Goal: Find specific page/section: Find specific page/section

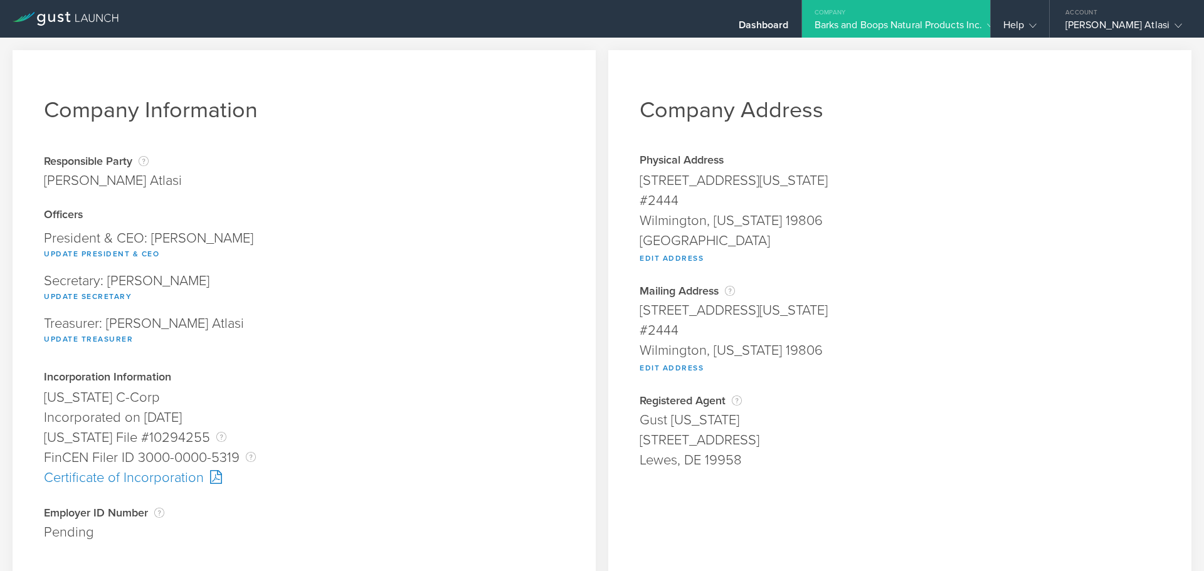
click at [820, 16] on div "Company" at bounding box center [896, 9] width 188 height 19
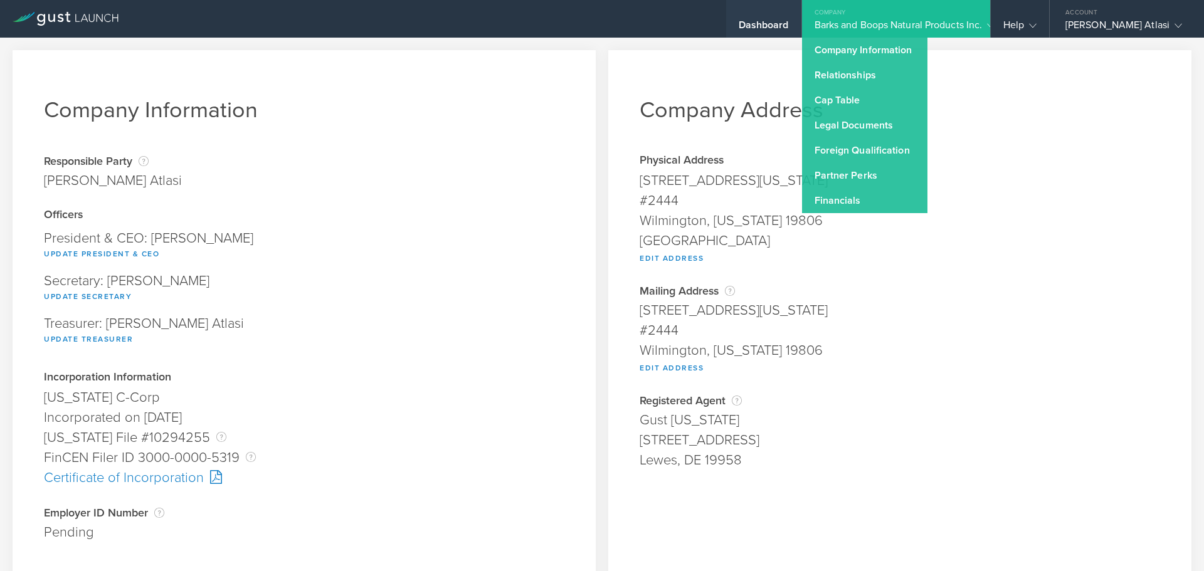
click at [759, 13] on div "Dashboard" at bounding box center [763, 19] width 75 height 38
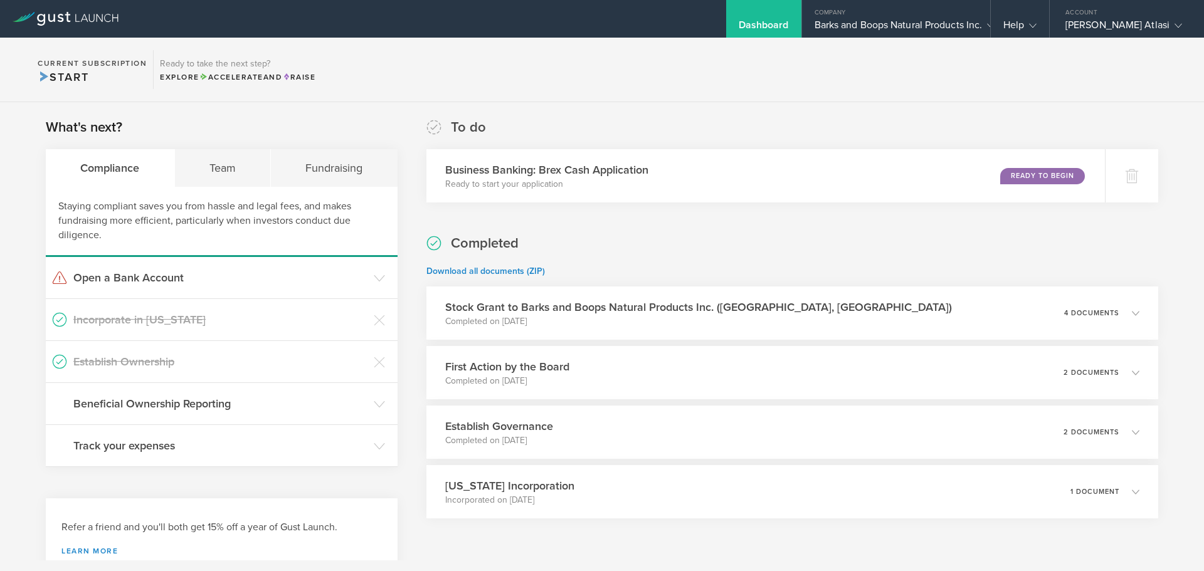
scroll to position [41, 0]
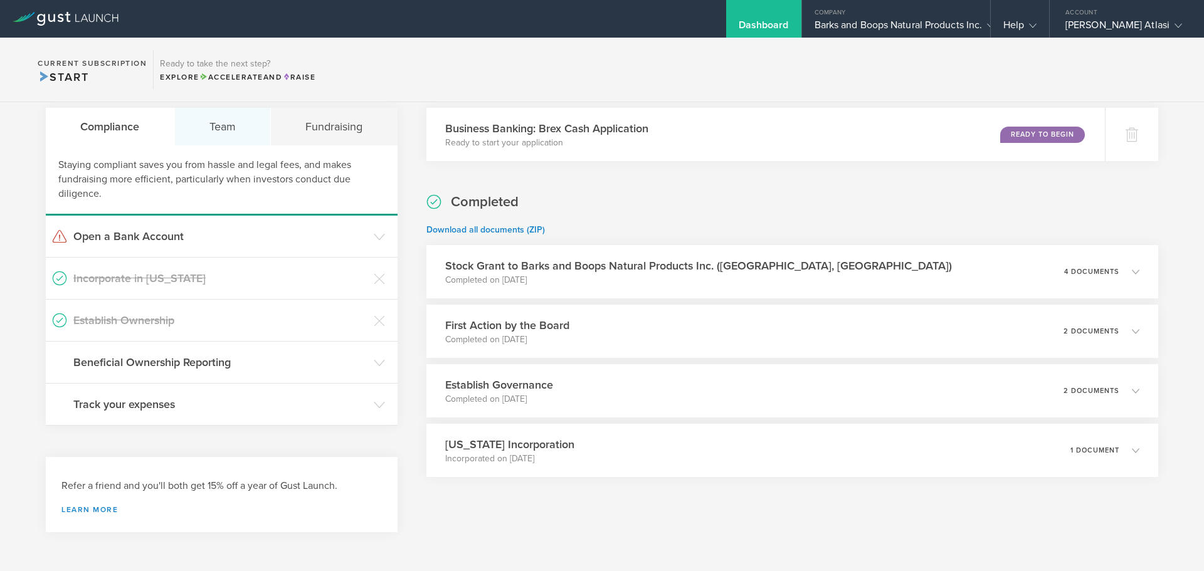
click at [211, 117] on div "Team" at bounding box center [223, 127] width 97 height 38
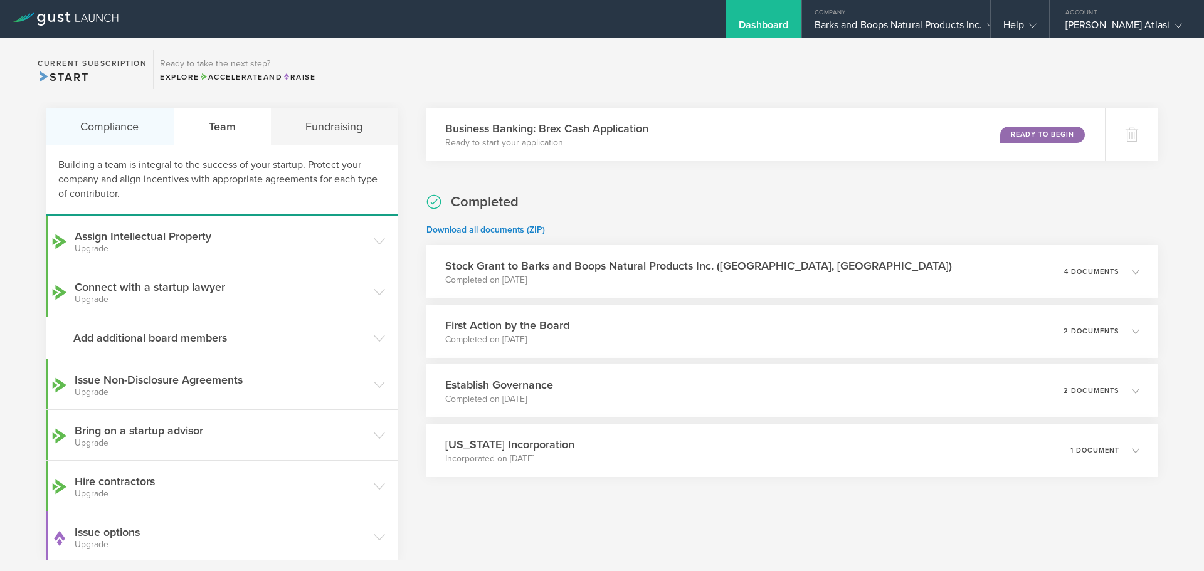
click at [134, 113] on div "Compliance" at bounding box center [110, 127] width 129 height 38
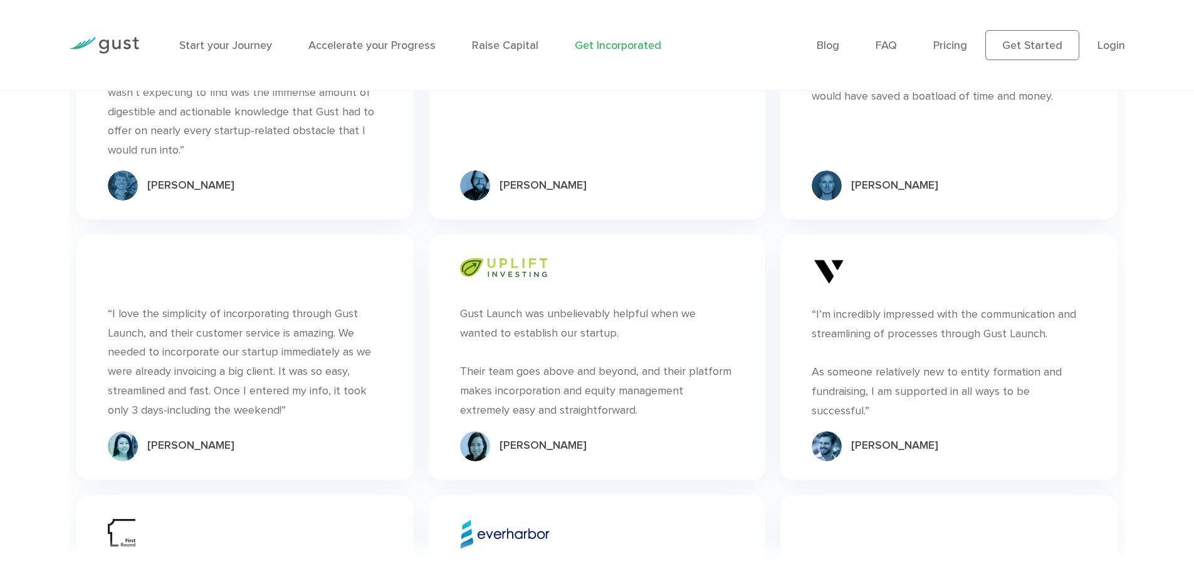
scroll to position [7071, 0]
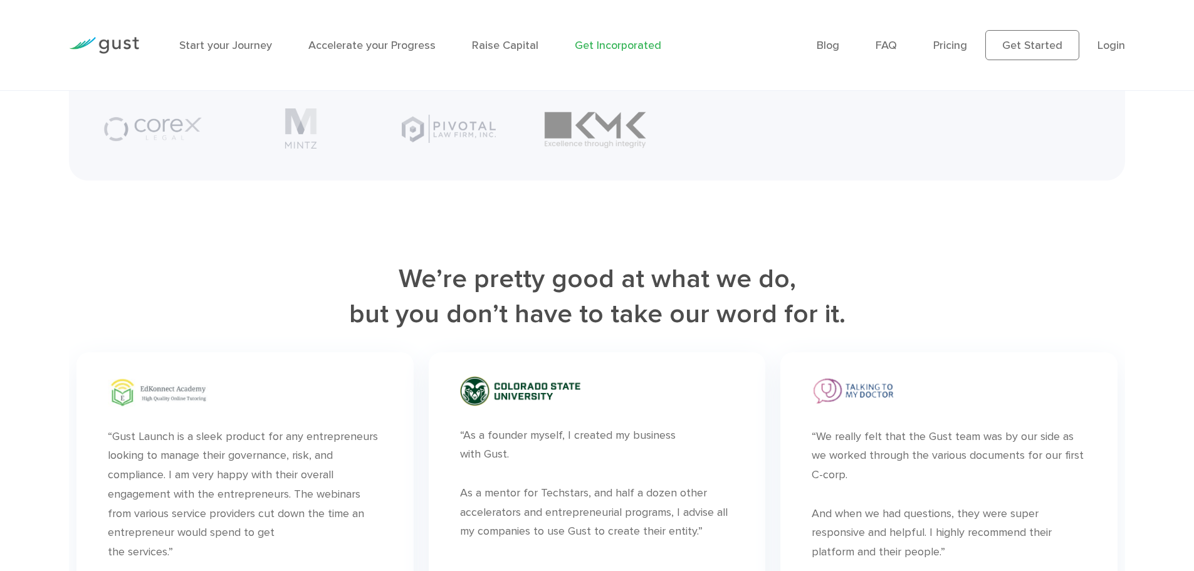
scroll to position [6350, 0]
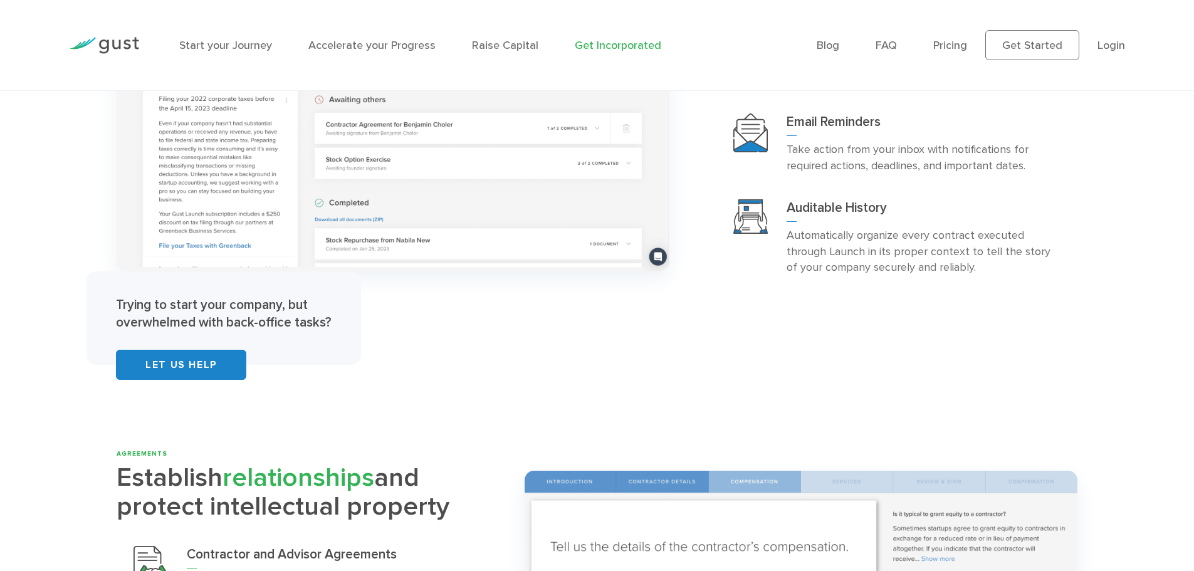
scroll to position [2744, 0]
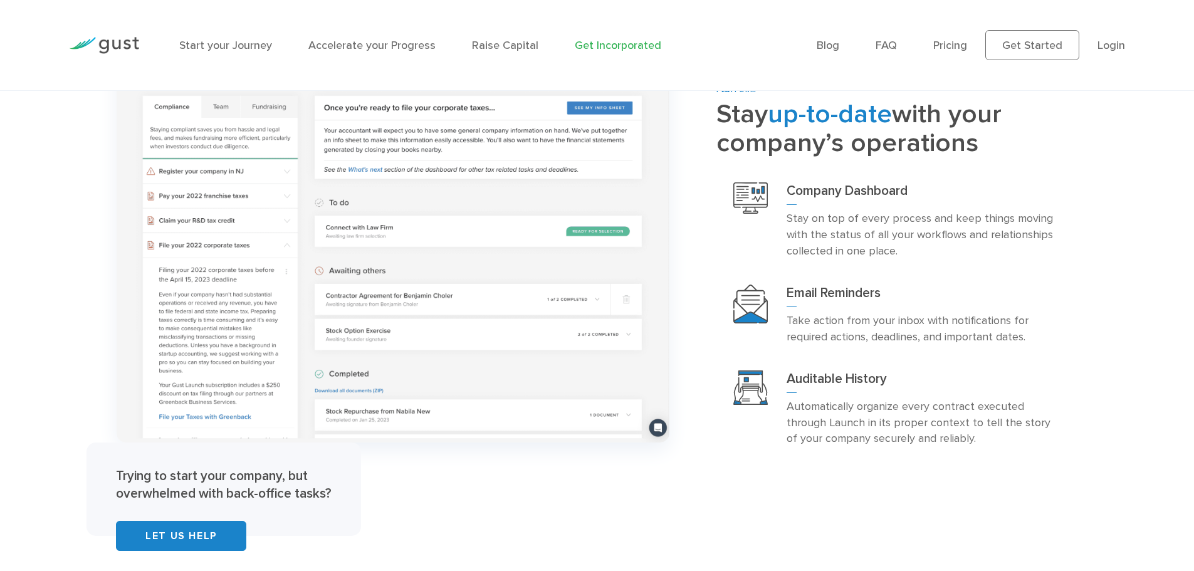
click at [1112, 55] on ul "Blog FAQ Pricing Get Started Login Login" at bounding box center [971, 45] width 308 height 30
click at [1111, 52] on li "Login" at bounding box center [1112, 45] width 28 height 17
click at [1113, 45] on link "Login" at bounding box center [1112, 45] width 28 height 13
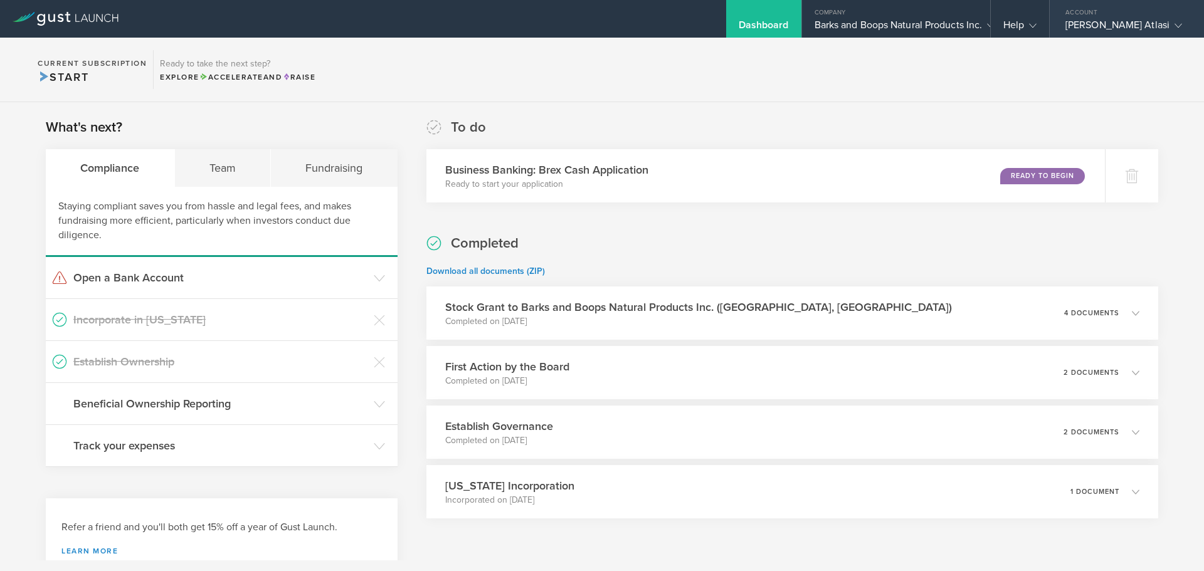
click at [1060, 11] on div "Account" at bounding box center [1126, 9] width 154 height 19
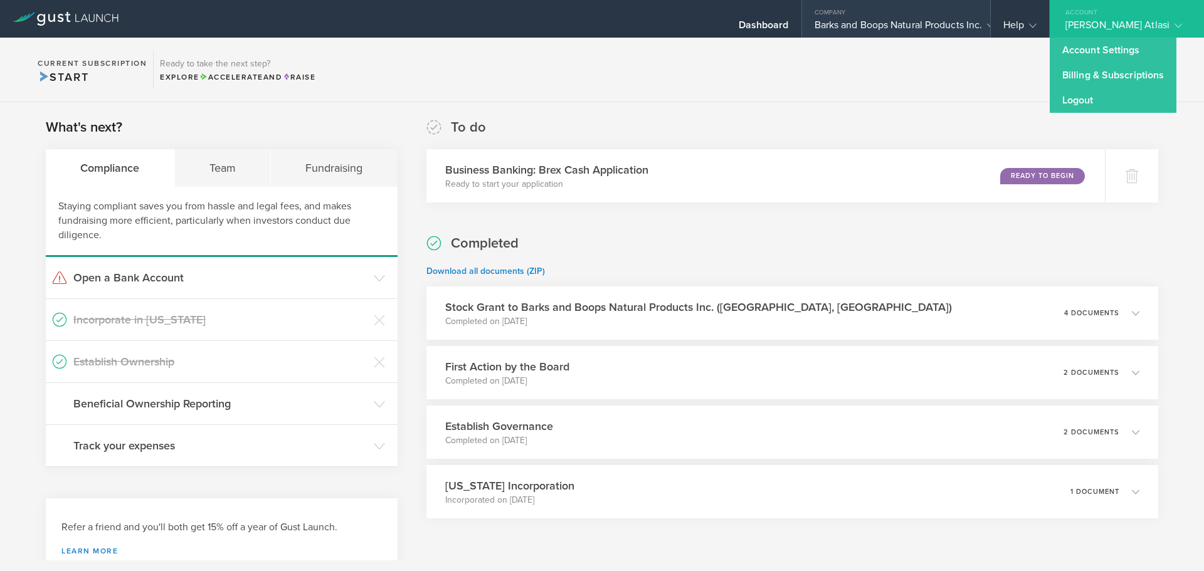
click at [890, 14] on div "Company" at bounding box center [896, 9] width 188 height 19
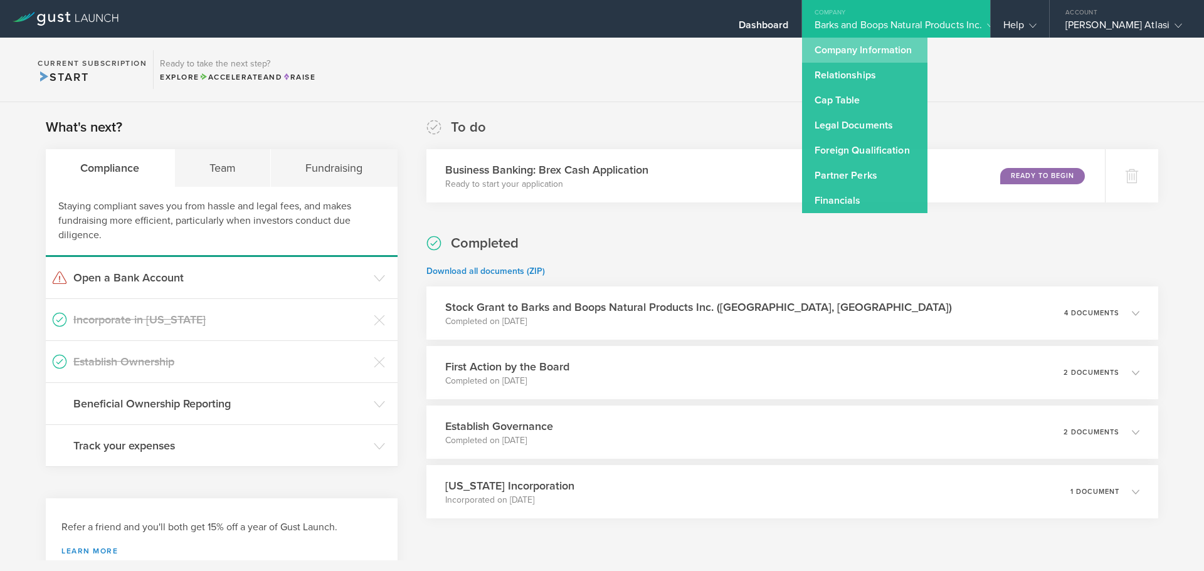
click at [885, 55] on link "Company Information" at bounding box center [864, 50] width 125 height 25
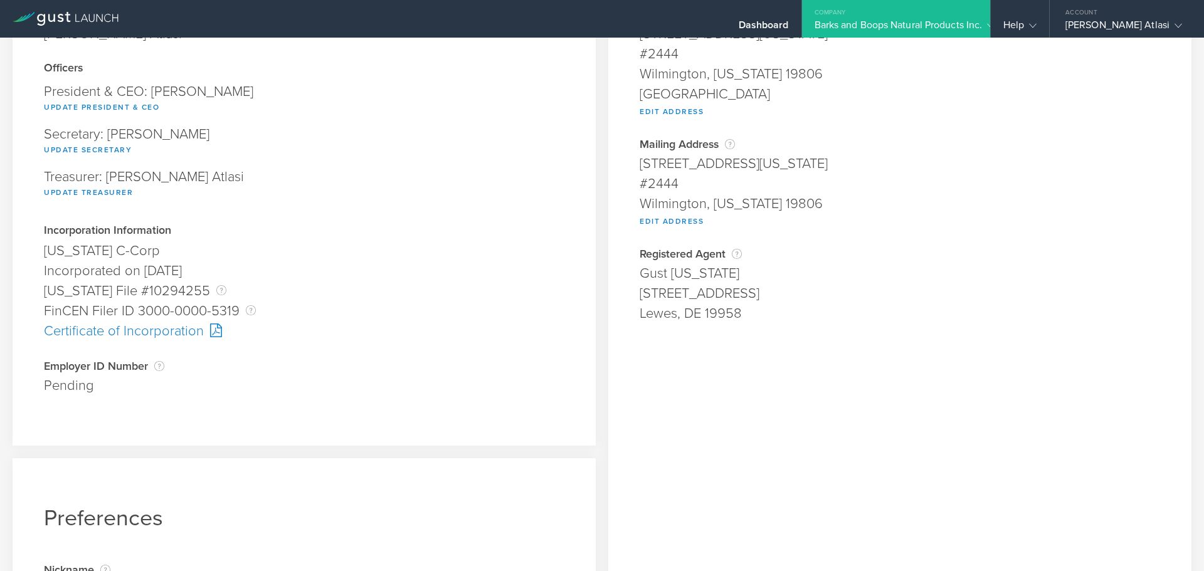
scroll to position [152, 0]
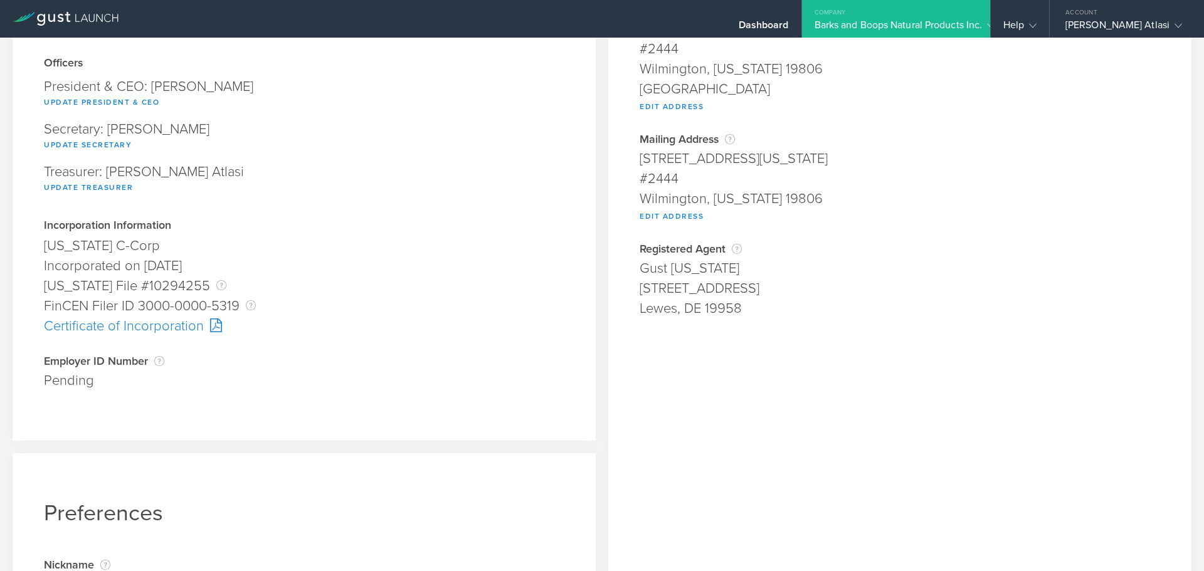
click at [98, 321] on div "Certificate of Incorporation" at bounding box center [304, 326] width 520 height 20
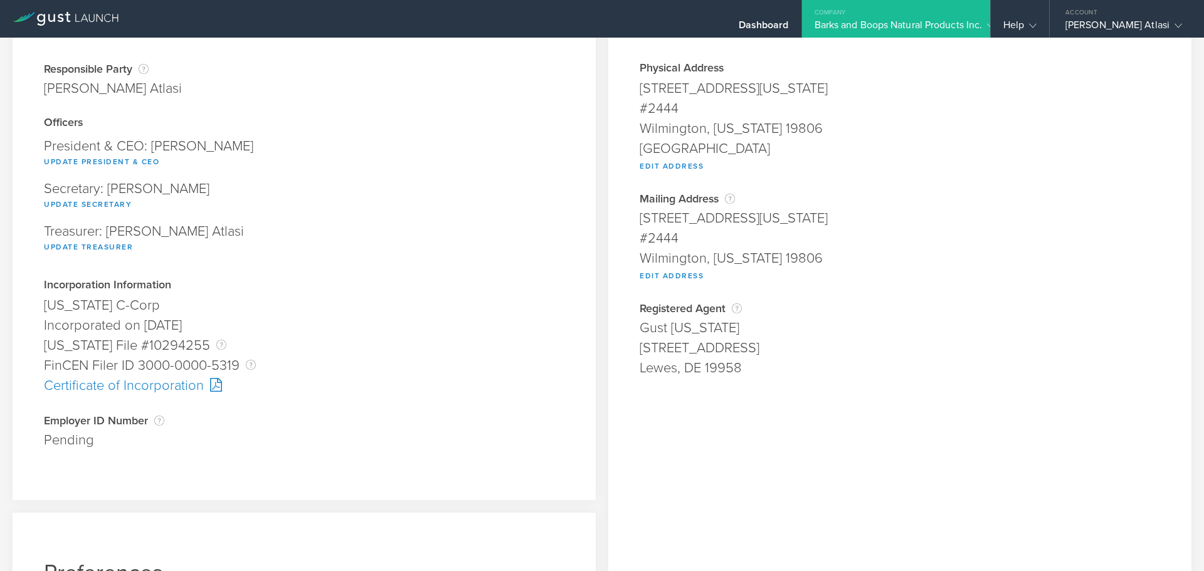
scroll to position [0, 0]
